Goal: Task Accomplishment & Management: Complete application form

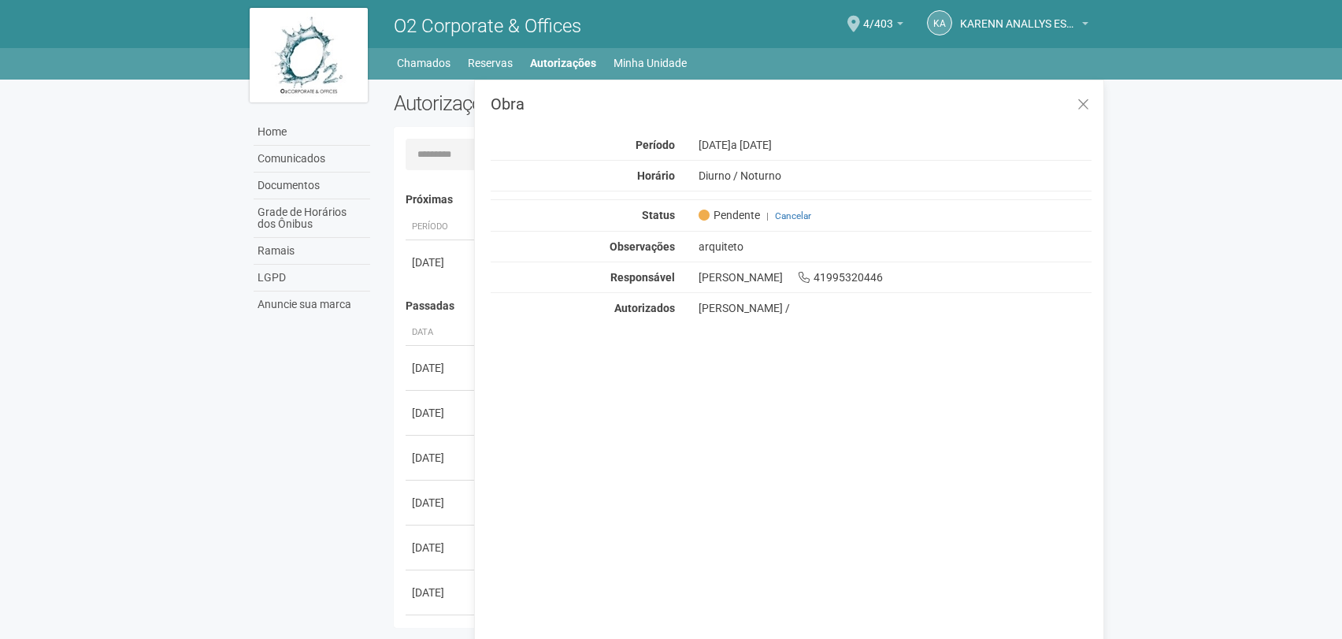
scroll to position [24, 0]
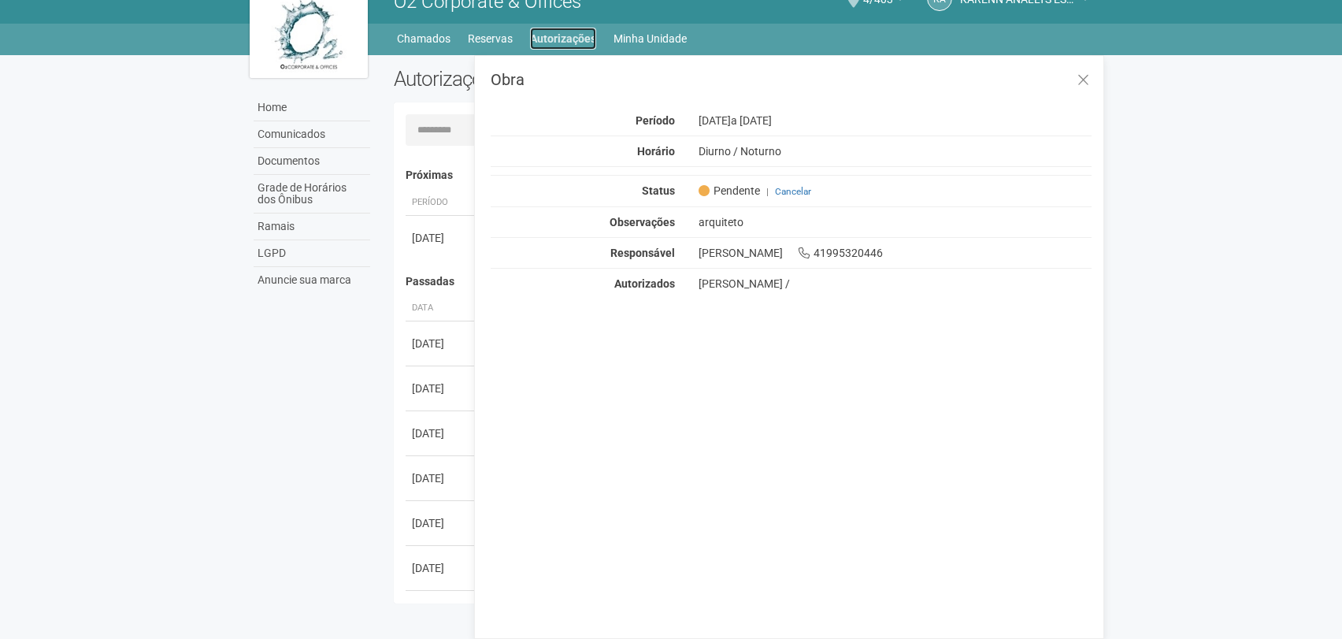
click at [568, 40] on link "Autorizações" at bounding box center [563, 39] width 66 height 22
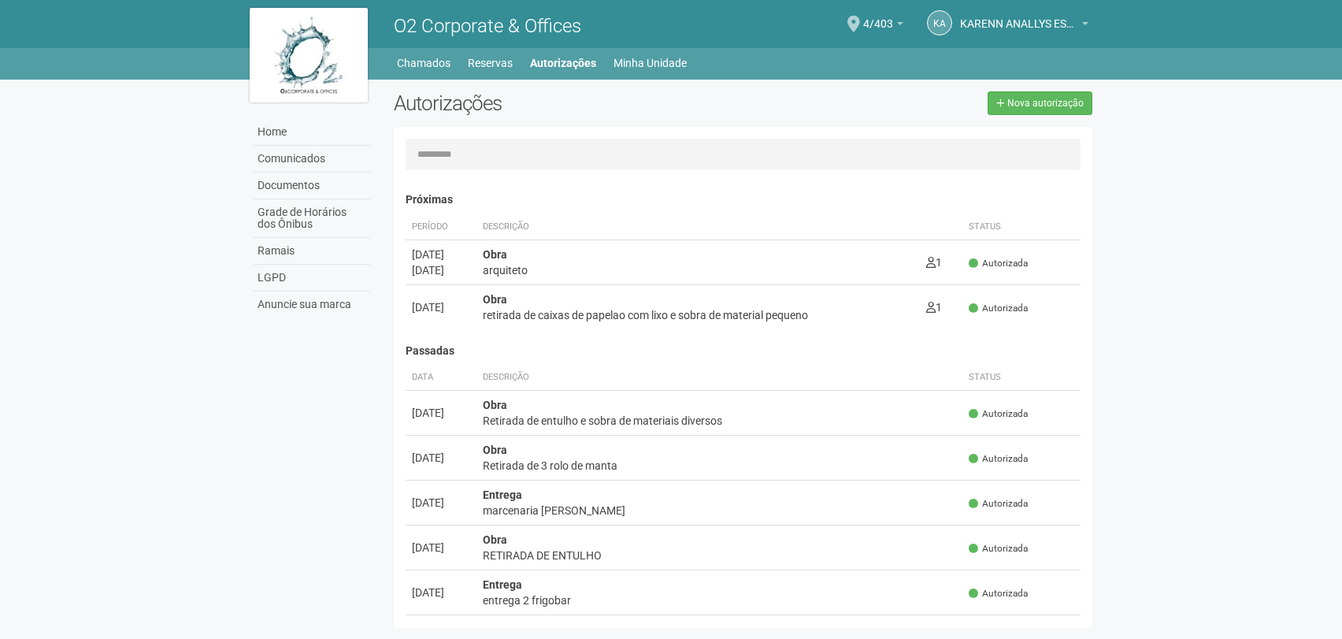
click at [564, 39] on div "O2 Corporate & Offices" at bounding box center [562, 24] width 361 height 48
click at [607, 26] on h1 "O2 Corporate & Offices" at bounding box center [562, 26] width 337 height 20
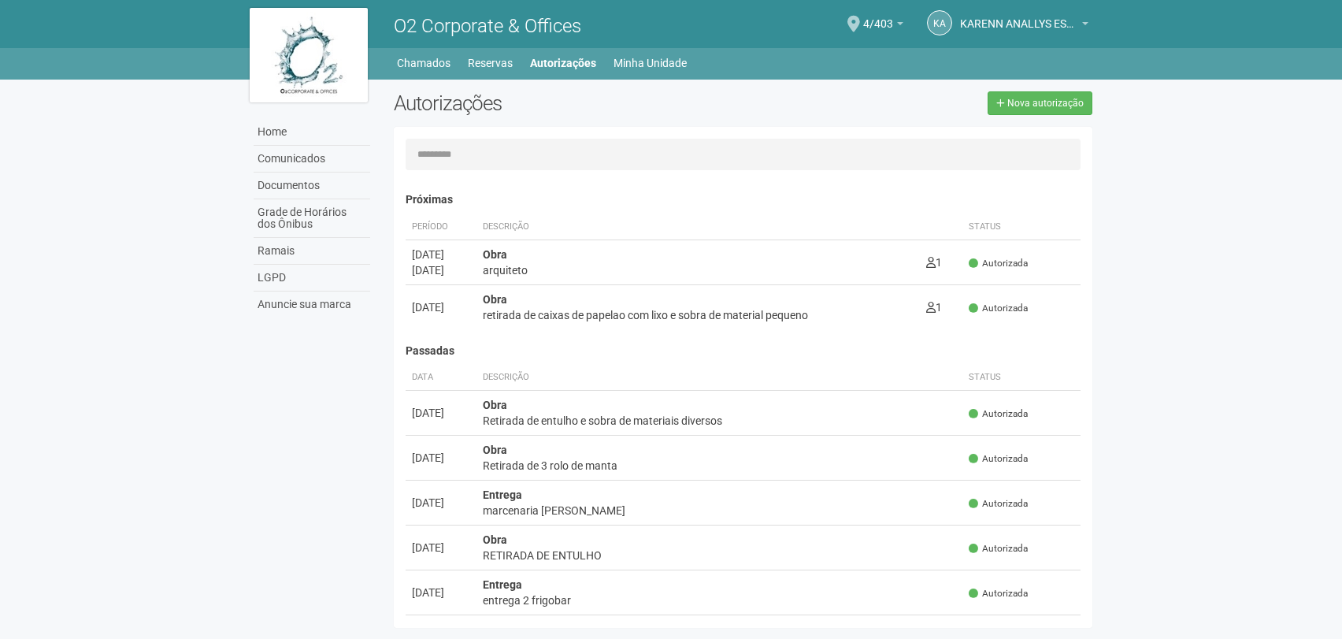
click at [607, 26] on h1 "O2 Corporate & Offices" at bounding box center [562, 26] width 337 height 20
click at [526, 33] on span "O2 Corporate & Offices" at bounding box center [487, 26] width 187 height 22
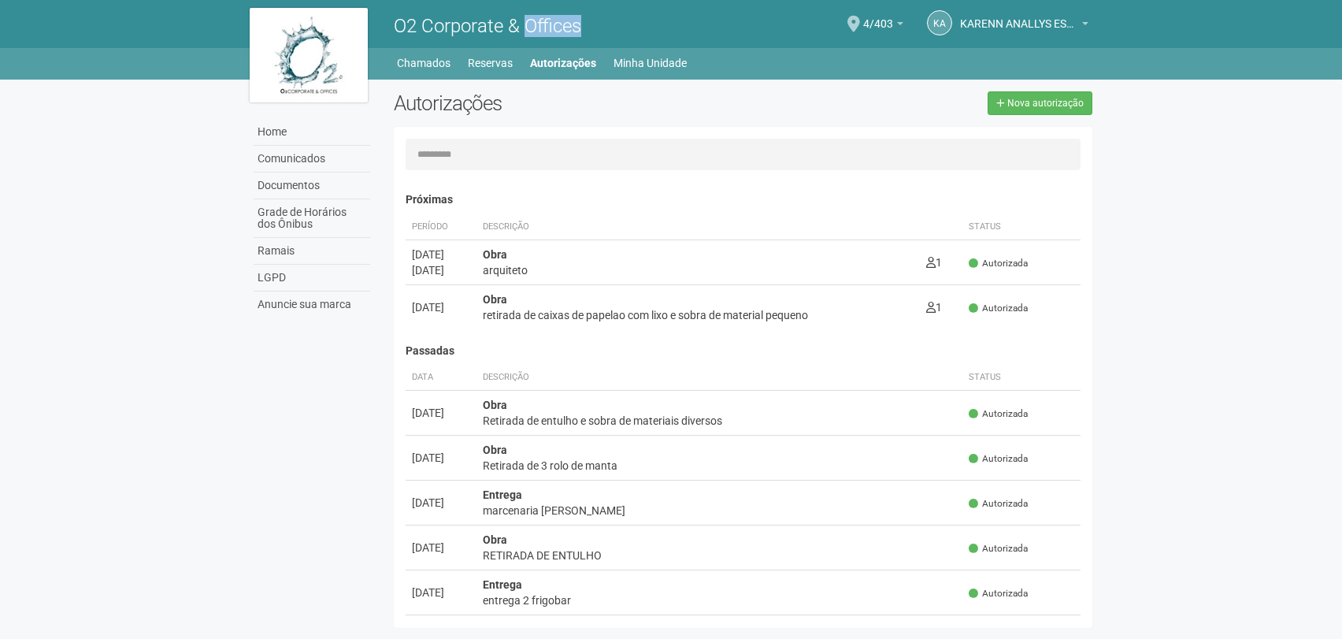
click at [526, 33] on span "O2 Corporate & Offices" at bounding box center [487, 26] width 187 height 22
click at [616, 17] on h1 "O2 Corporate & Offices" at bounding box center [562, 26] width 337 height 20
drag, startPoint x: 1004, startPoint y: 84, endPoint x: 1019, endPoint y: 95, distance: 17.5
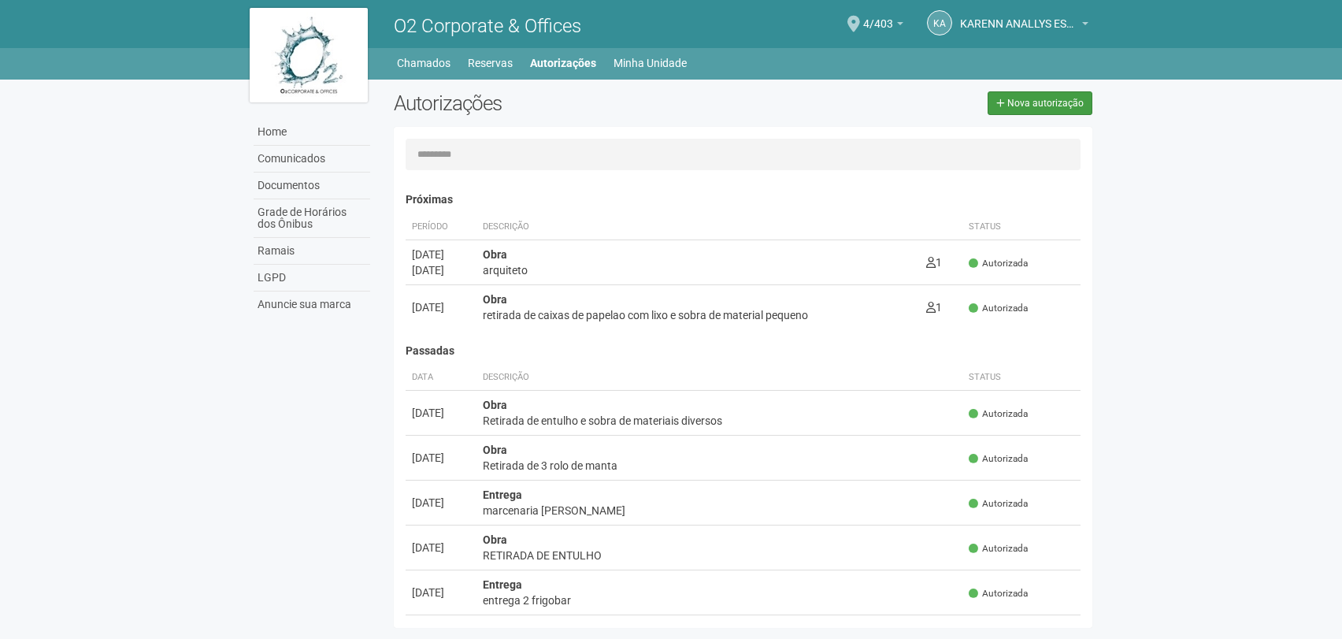
click at [1004, 84] on div "Home Comunicados Documentos Grade de Horários dos Ônibus Ramais LGPD Anuncie su…" at bounding box center [671, 358] width 867 height 556
click at [1020, 96] on link "Nova autorização" at bounding box center [1040, 103] width 105 height 24
select select "**"
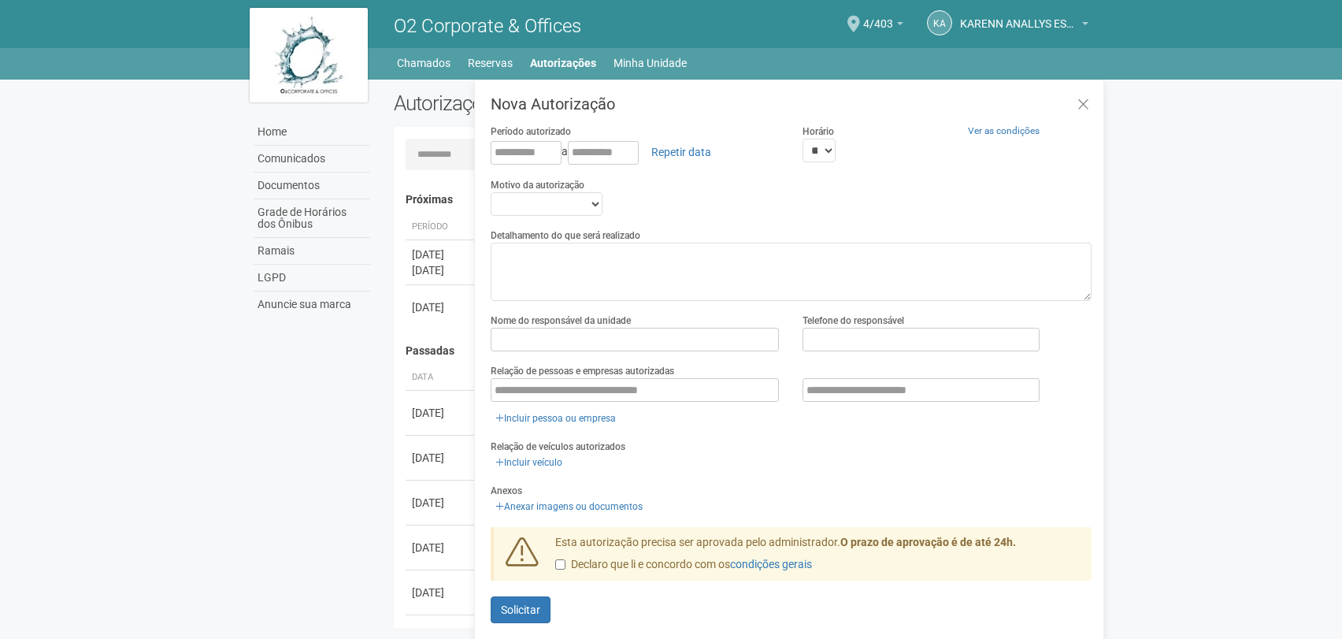
scroll to position [24, 0]
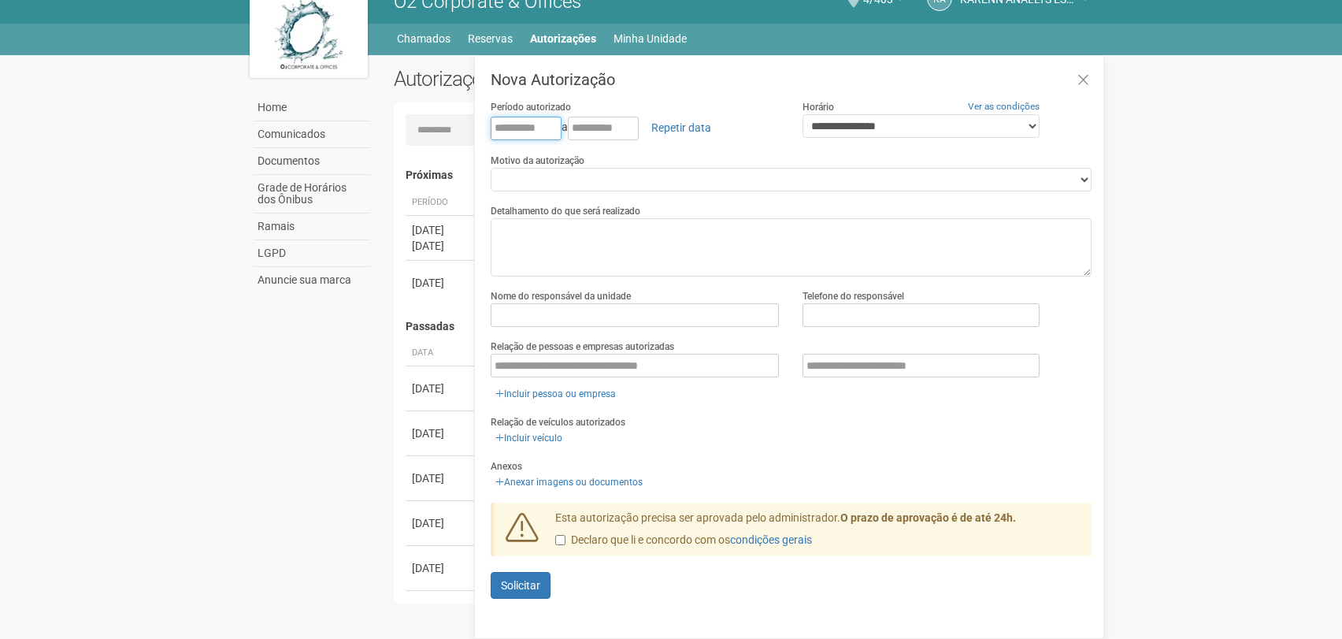
click at [496, 122] on input "text" at bounding box center [526, 129] width 71 height 24
